Goal: Task Accomplishment & Management: Use online tool/utility

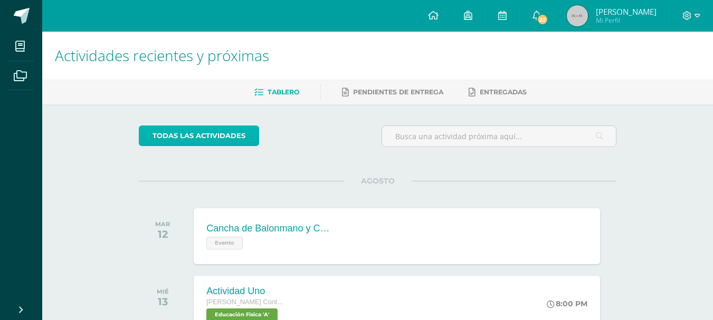
click at [190, 137] on link "todas las Actividades" at bounding box center [199, 136] width 120 height 21
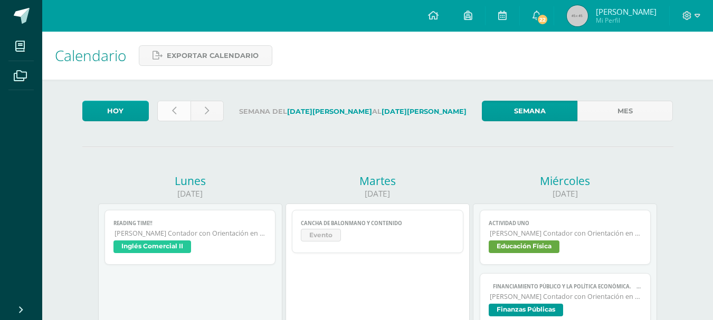
click at [174, 109] on icon at bounding box center [174, 111] width 4 height 9
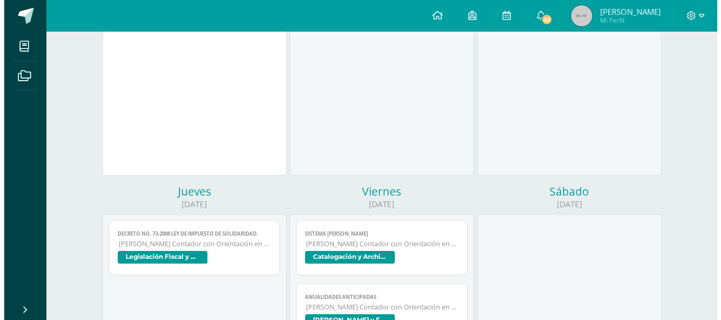
scroll to position [264, 0]
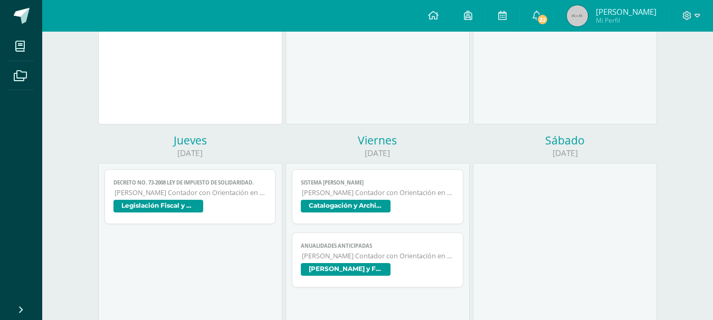
click at [221, 201] on span "Legislación Fiscal y Aduanal" at bounding box center [191, 207] width 154 height 15
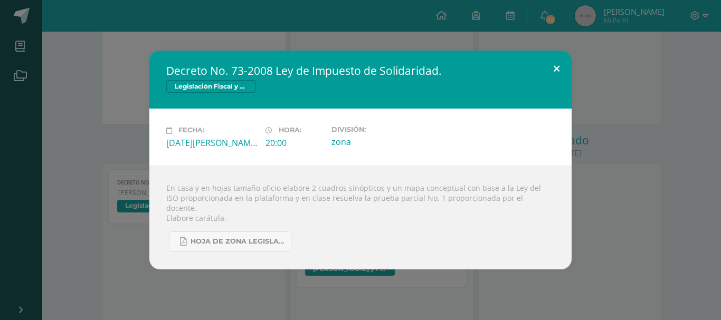
click at [552, 75] on button at bounding box center [557, 69] width 30 height 36
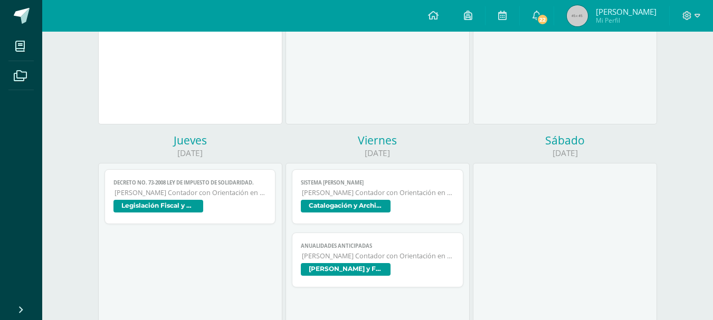
click at [384, 260] on link "Anualidades Anticipadas [PERSON_NAME] Contador con Orientación en Computación C…" at bounding box center [378, 260] width 172 height 55
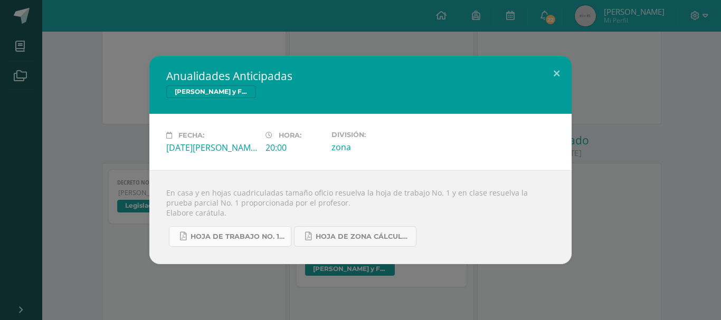
click at [267, 238] on span "HOJA DE TRABAJO No. 1 Cálculo Mercantil.pdf" at bounding box center [238, 237] width 95 height 8
